Goal: Book appointment/travel/reservation

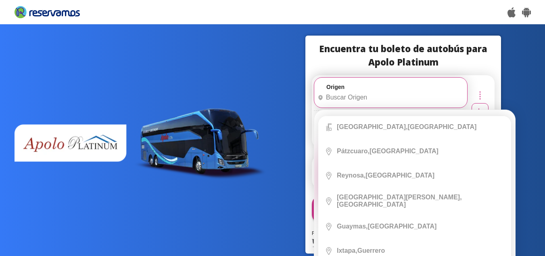
scroll to position [1301, 0]
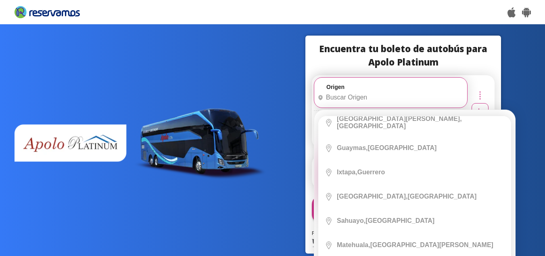
click at [394, 97] on input "Origen" at bounding box center [389, 97] width 151 height 20
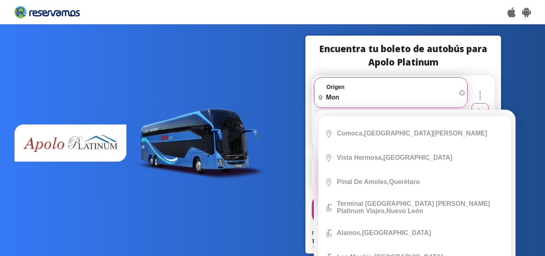
scroll to position [0, 0]
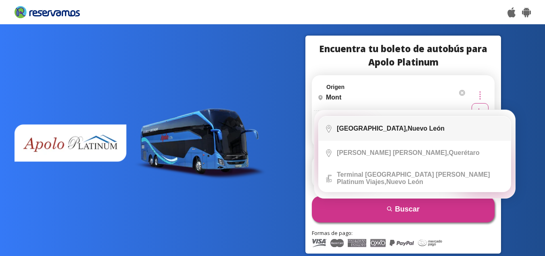
click at [393, 126] on div "[GEOGRAPHIC_DATA], [GEOGRAPHIC_DATA][PERSON_NAME]" at bounding box center [391, 128] width 108 height 7
type input "[GEOGRAPHIC_DATA], [GEOGRAPHIC_DATA][PERSON_NAME]"
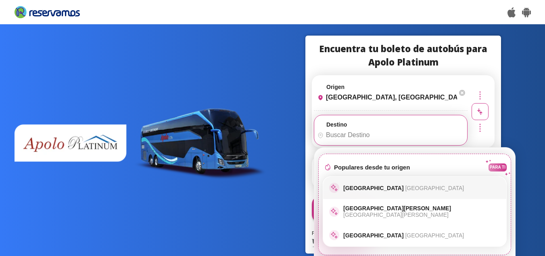
click at [389, 191] on div "sparkle [GEOGRAPHIC_DATA]" at bounding box center [414, 187] width 171 height 10
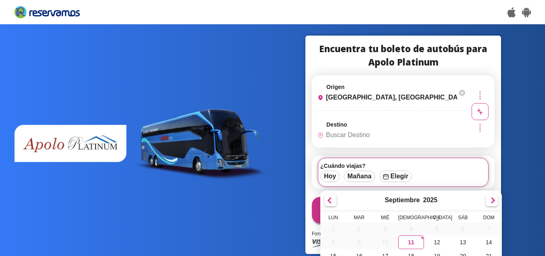
scroll to position [73, 0]
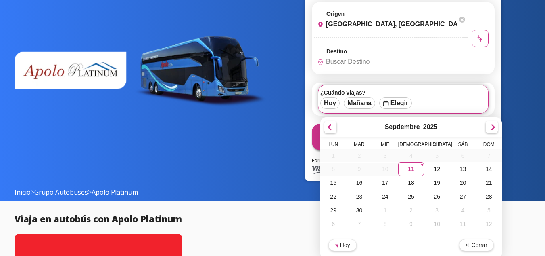
type input "[GEOGRAPHIC_DATA], [GEOGRAPHIC_DATA]"
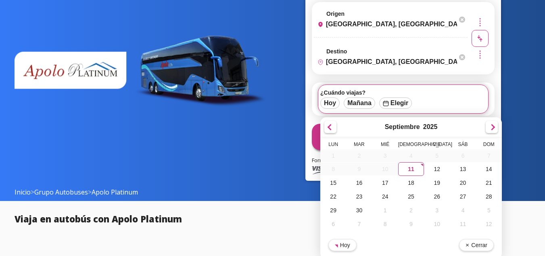
click at [416, 171] on div "11" at bounding box center [411, 169] width 26 height 14
type input "[DATE]"
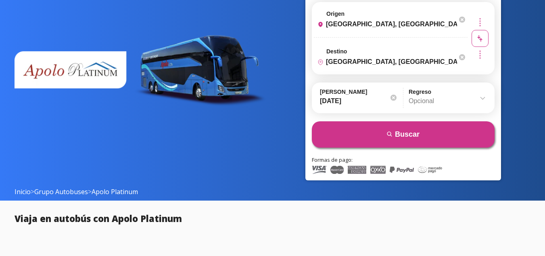
scroll to position [73, 0]
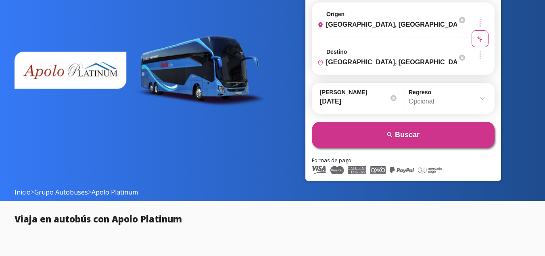
click at [417, 97] on input "Opcional" at bounding box center [448, 101] width 78 height 20
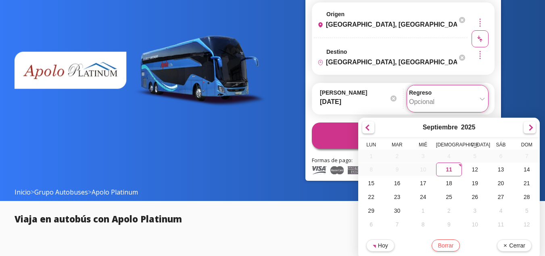
click at [417, 97] on input "Opcional" at bounding box center [447, 102] width 77 height 20
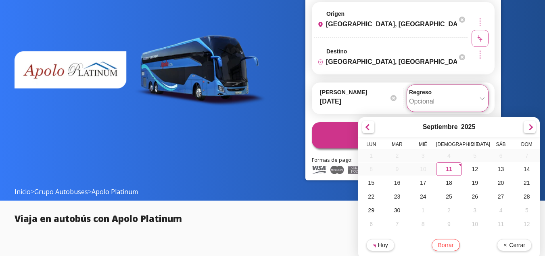
click at [388, 109] on input "[DATE]" at bounding box center [359, 101] width 78 height 20
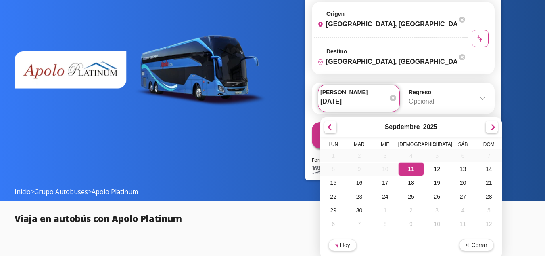
click at [307, 132] on div "Encuentra tu boleto de autobús para Apolo Platinum Origen heroicons:map-pin-20-…" at bounding box center [404, 71] width 196 height 218
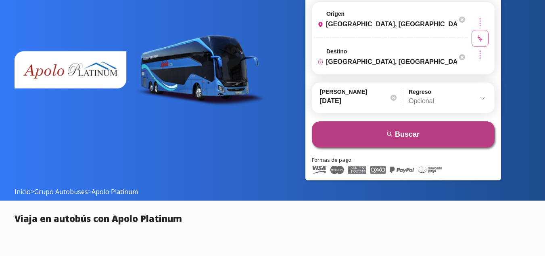
click at [379, 134] on button "search [GEOGRAPHIC_DATA]" at bounding box center [403, 134] width 183 height 26
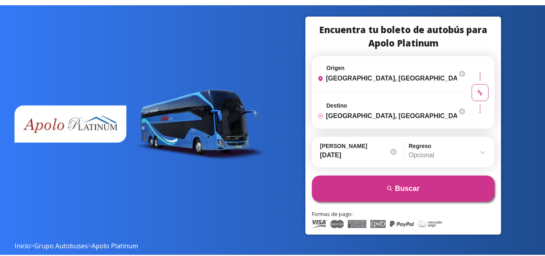
scroll to position [0, 0]
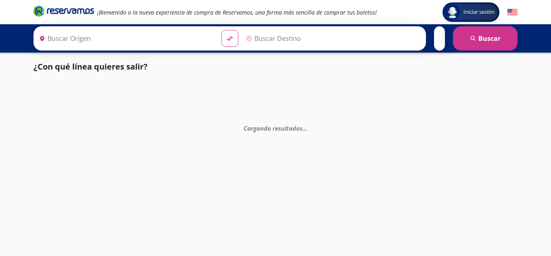
type input "[GEOGRAPHIC_DATA], [GEOGRAPHIC_DATA][PERSON_NAME]"
type input "[GEOGRAPHIC_DATA], [GEOGRAPHIC_DATA]"
